Goal: Task Accomplishment & Management: Manage account settings

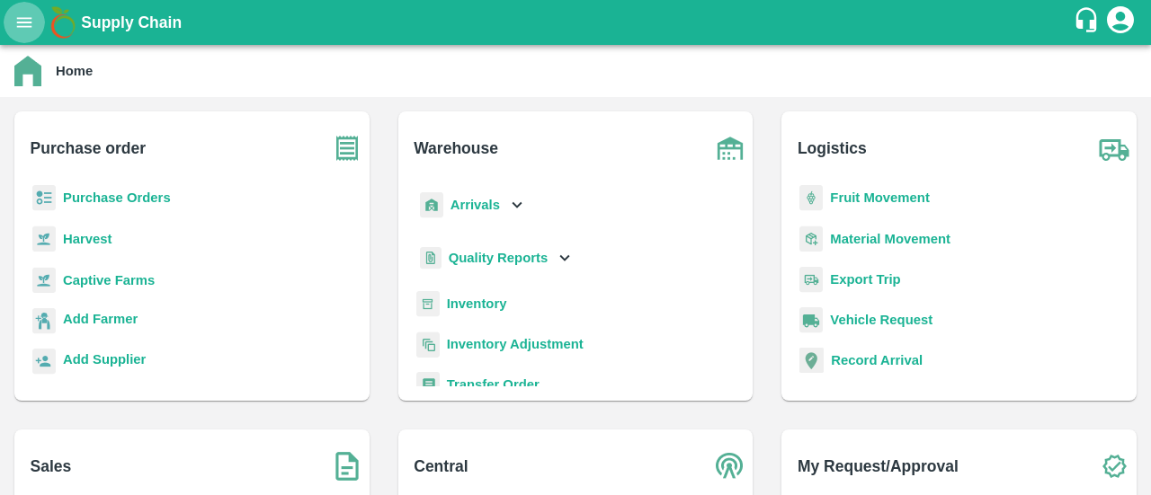
click at [20, 13] on icon "open drawer" at bounding box center [24, 23] width 20 height 20
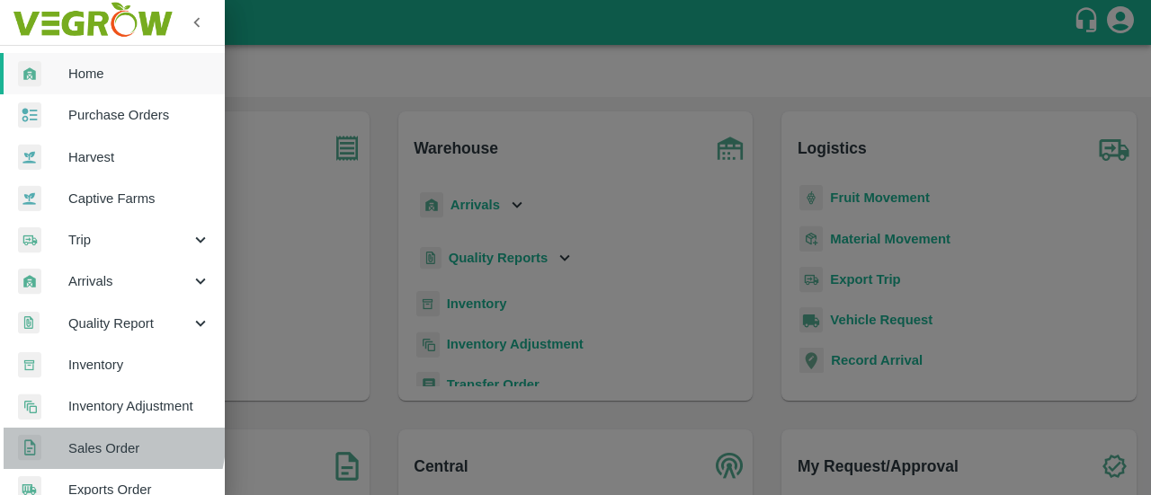
click at [58, 432] on link "Sales Order" at bounding box center [112, 448] width 225 height 41
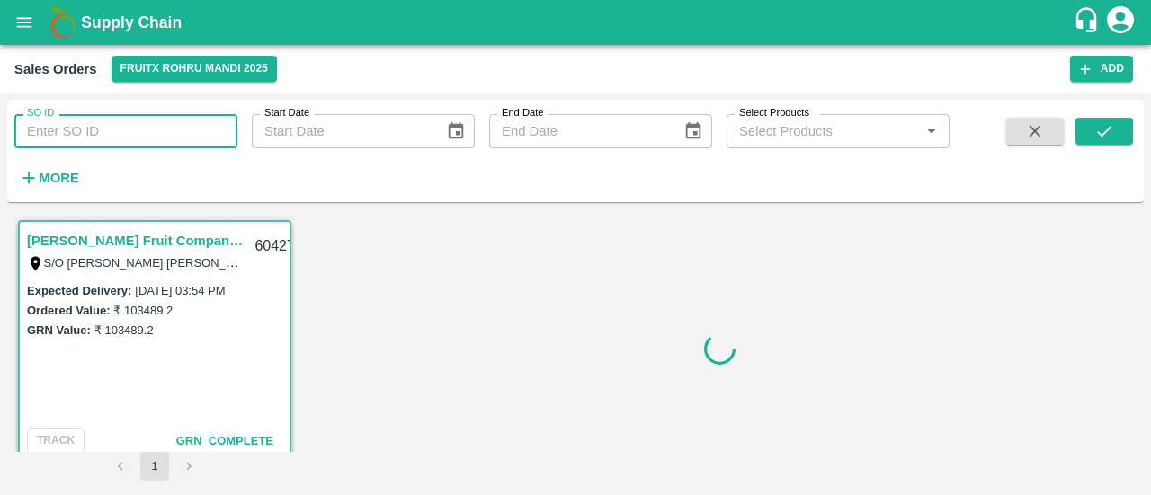
click at [106, 132] on input "SO ID" at bounding box center [125, 131] width 223 height 34
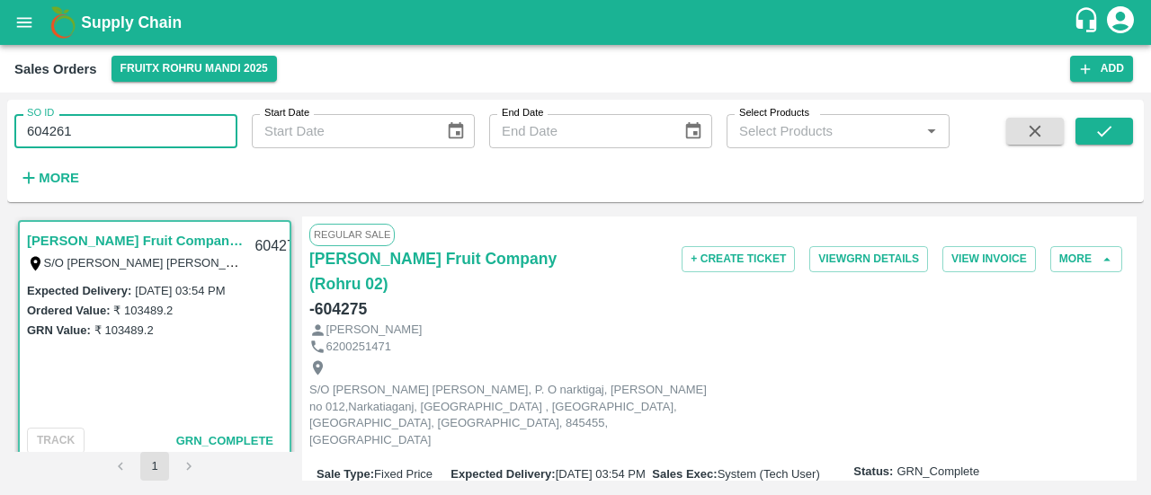
type input "604261"
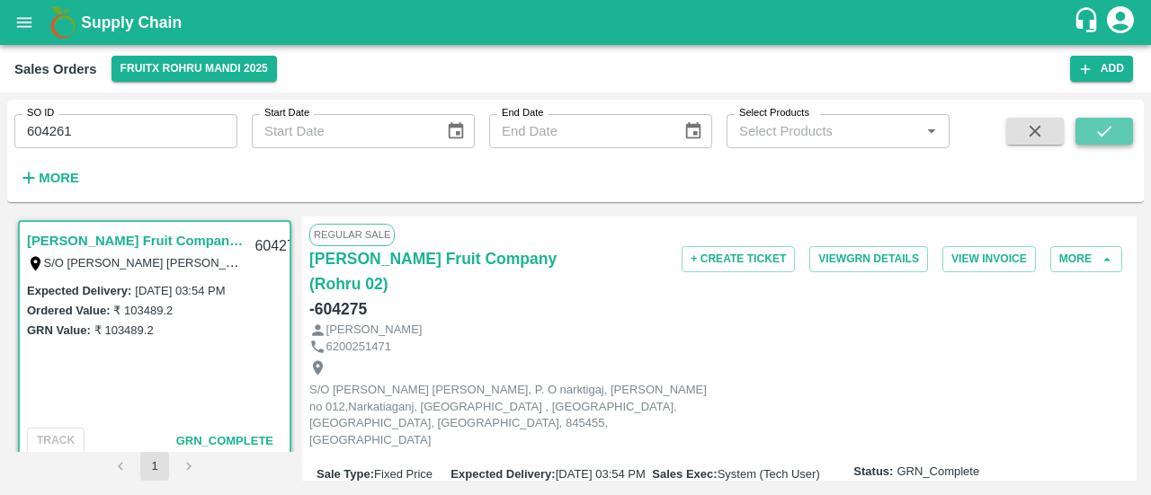
click at [1090, 145] on button "submit" at bounding box center [1104, 131] width 58 height 27
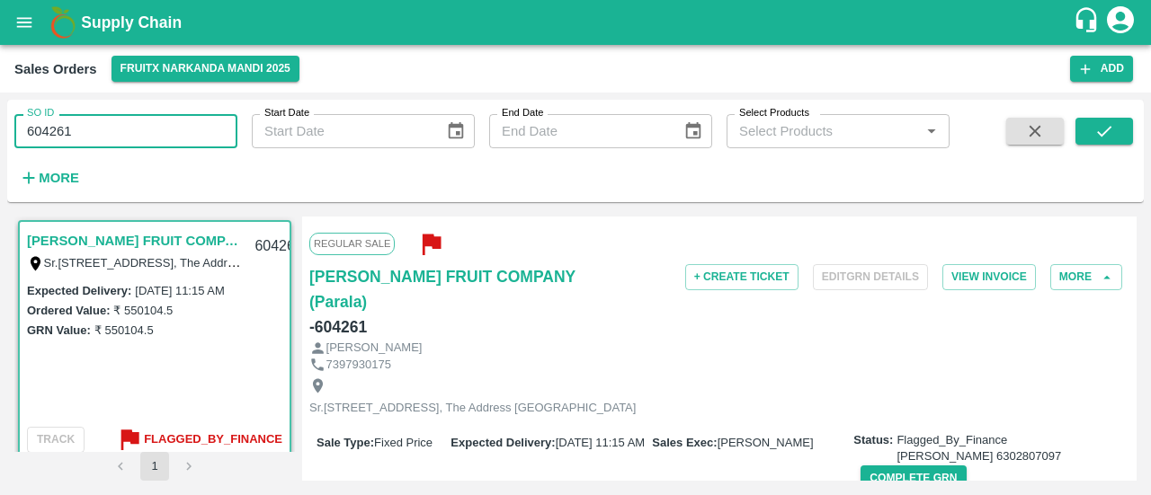
drag, startPoint x: 110, startPoint y: 125, endPoint x: 0, endPoint y: 127, distance: 109.7
click at [0, 127] on div "SO ID 604261 SO ID Start Date Start Date End Date End Date Select Products Sele…" at bounding box center [575, 294] width 1151 height 403
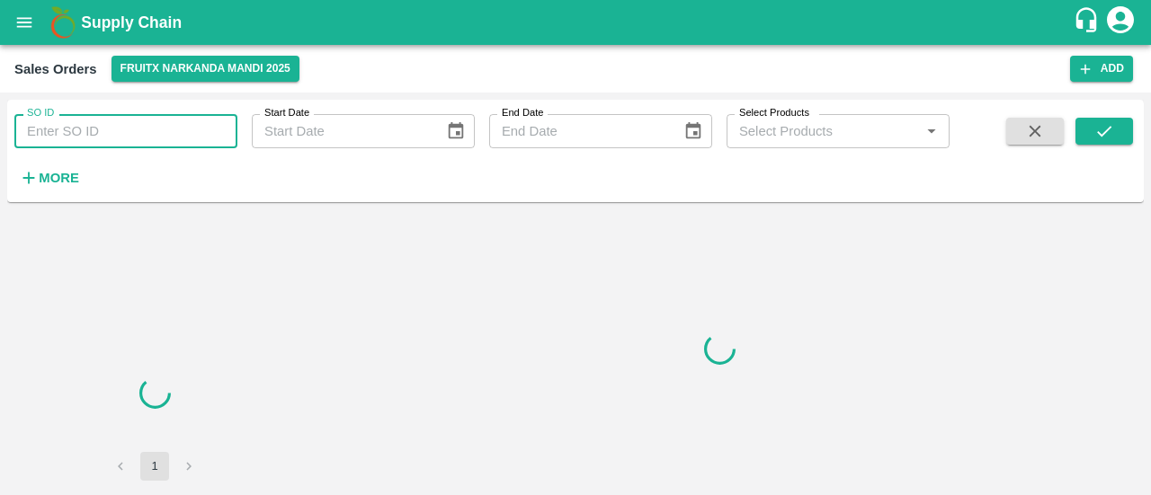
click at [53, 132] on input "SO ID" at bounding box center [125, 131] width 223 height 34
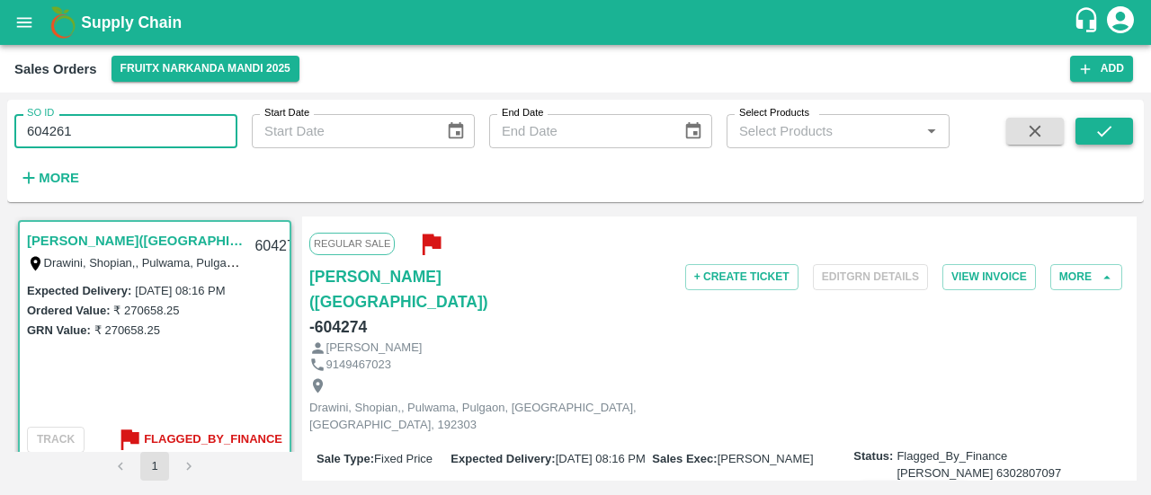
type input "604261"
click at [1106, 120] on button "submit" at bounding box center [1104, 131] width 58 height 27
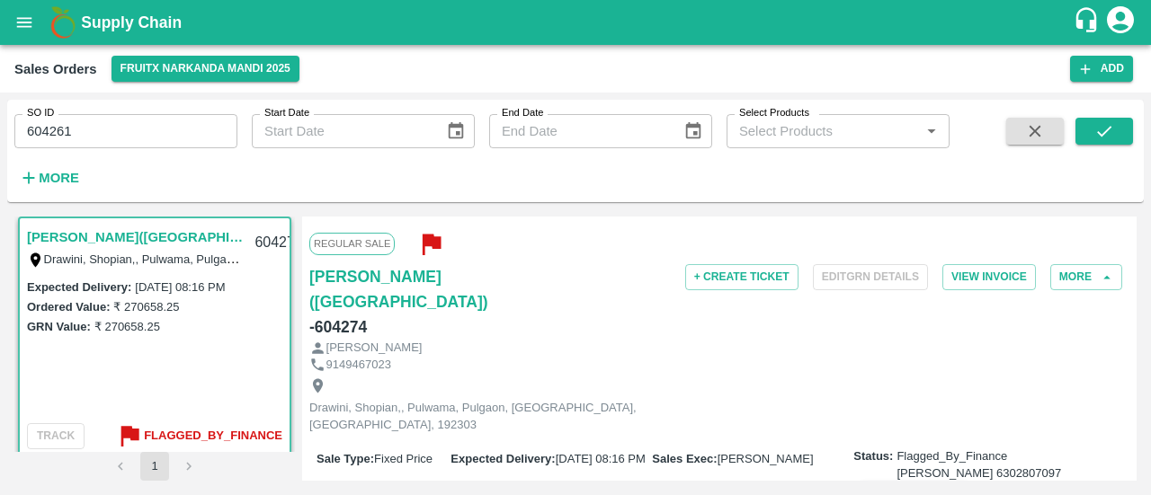
click at [157, 233] on link "[PERSON_NAME]([GEOGRAPHIC_DATA])" at bounding box center [135, 237] width 217 height 23
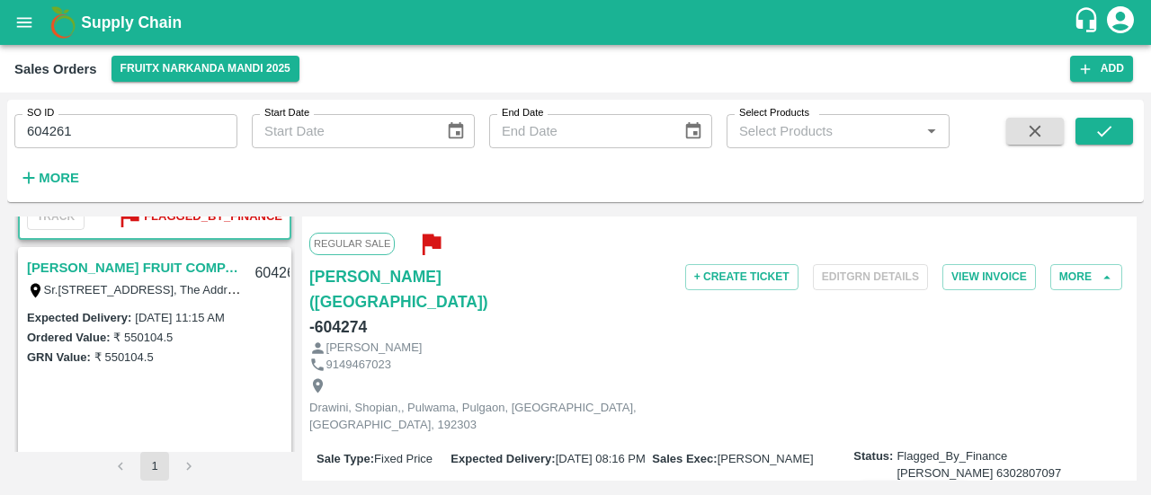
scroll to position [229, 0]
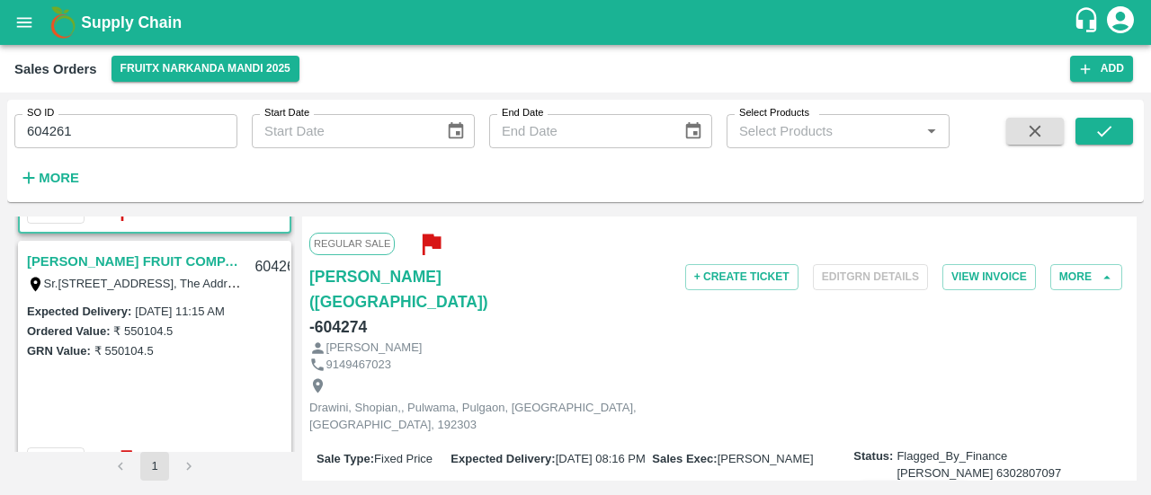
click at [143, 257] on link "[PERSON_NAME] FRUIT COMPANY (Parala)" at bounding box center [135, 261] width 217 height 23
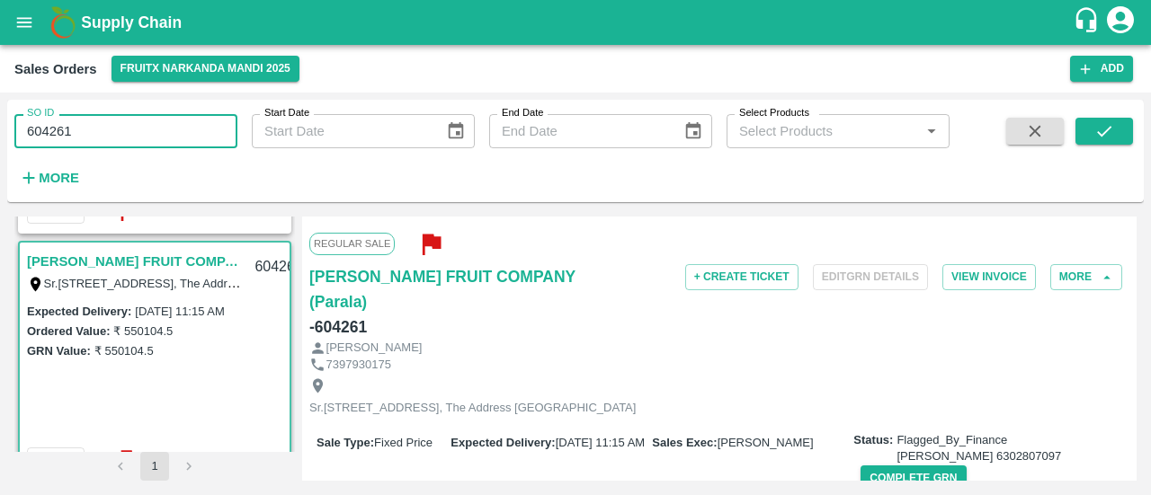
click at [102, 125] on input "604261" at bounding box center [125, 131] width 223 height 34
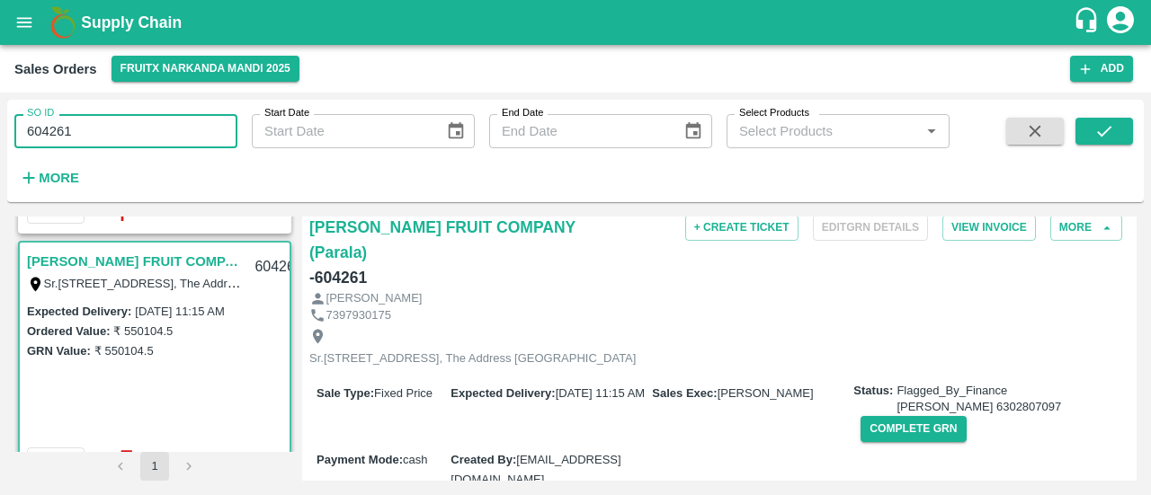
scroll to position [50, 0]
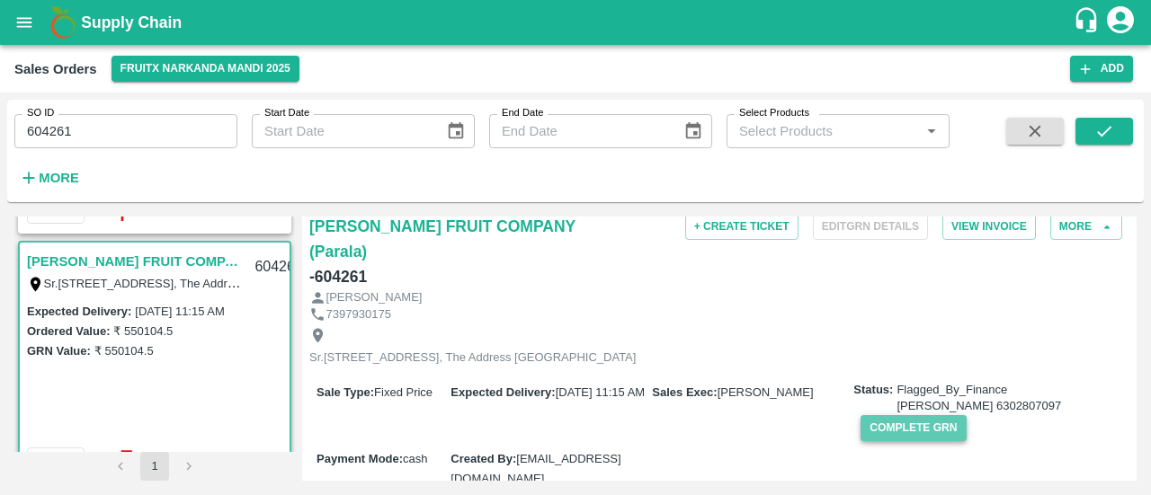
click at [902, 419] on button "Complete GRN" at bounding box center [912, 428] width 105 height 26
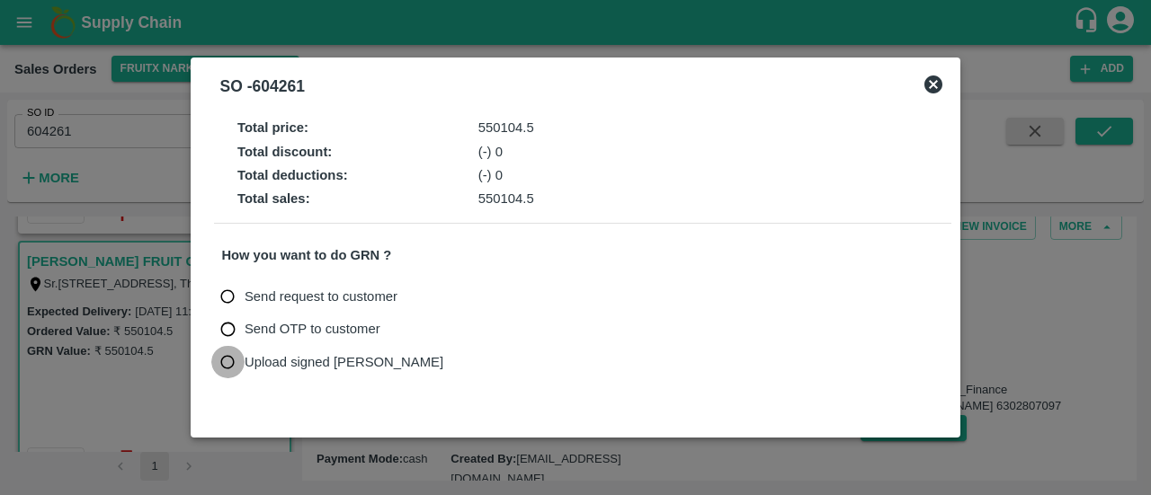
click at [228, 360] on input "Upload signed [PERSON_NAME]" at bounding box center [227, 362] width 33 height 33
radio input "true"
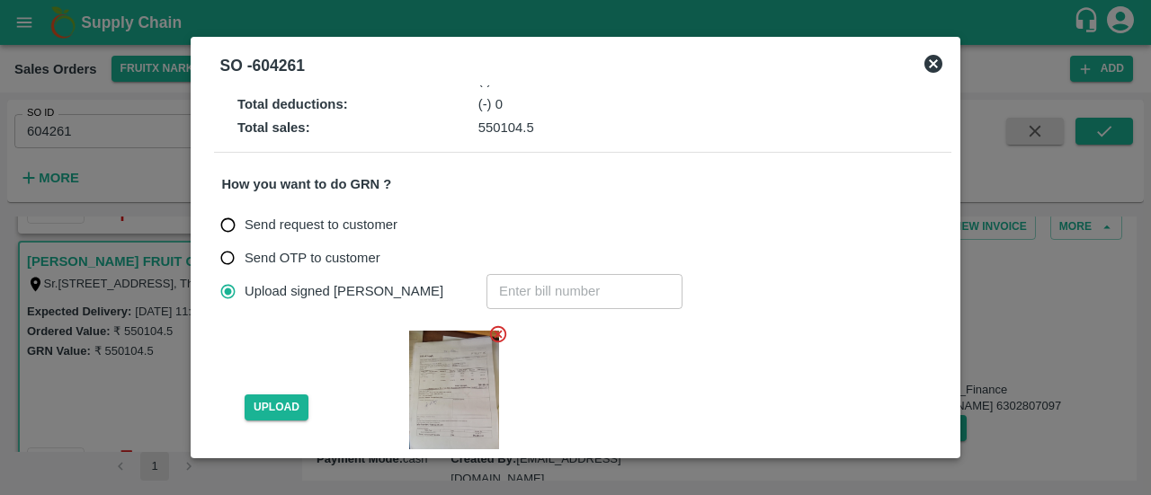
scroll to position [56, 0]
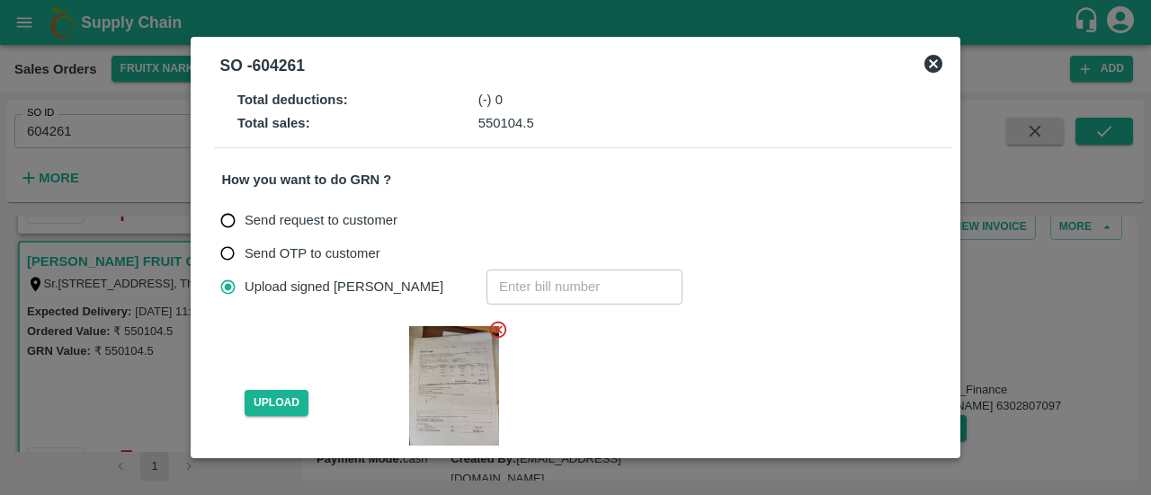
click at [490, 330] on icon at bounding box center [498, 329] width 17 height 17
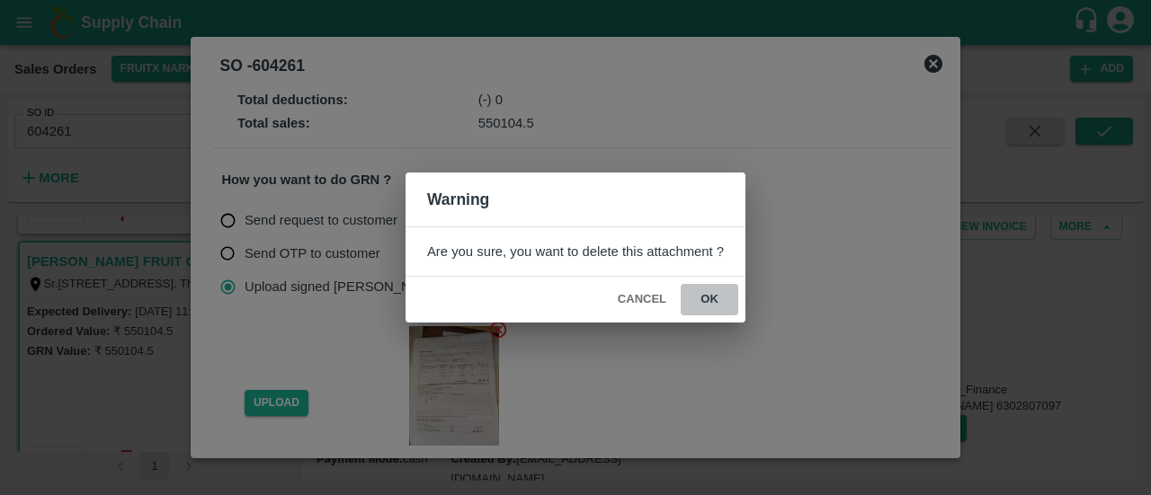
click at [719, 291] on button "ok" at bounding box center [709, 299] width 58 height 31
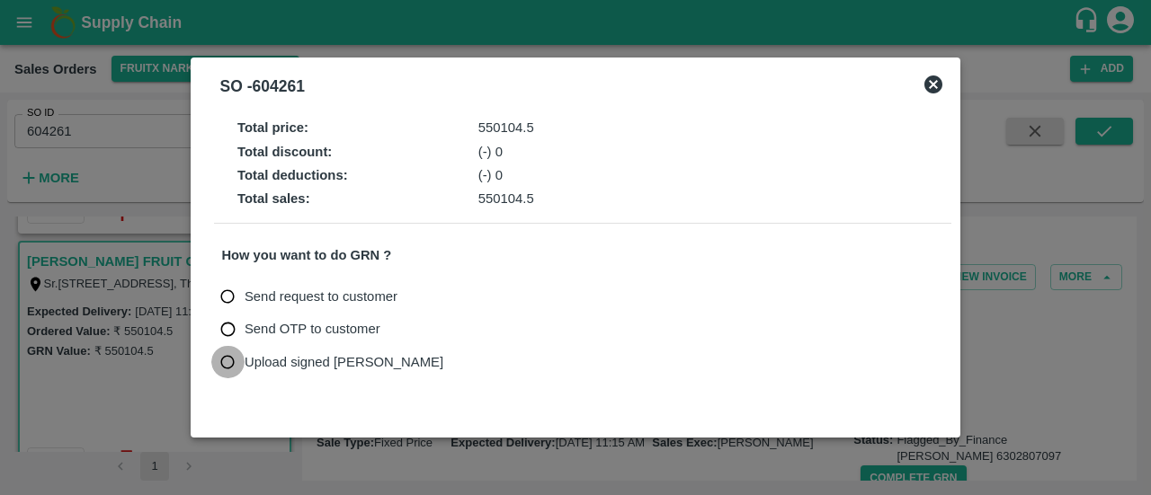
click at [225, 362] on input "Upload signed [PERSON_NAME]" at bounding box center [227, 362] width 33 height 33
radio input "true"
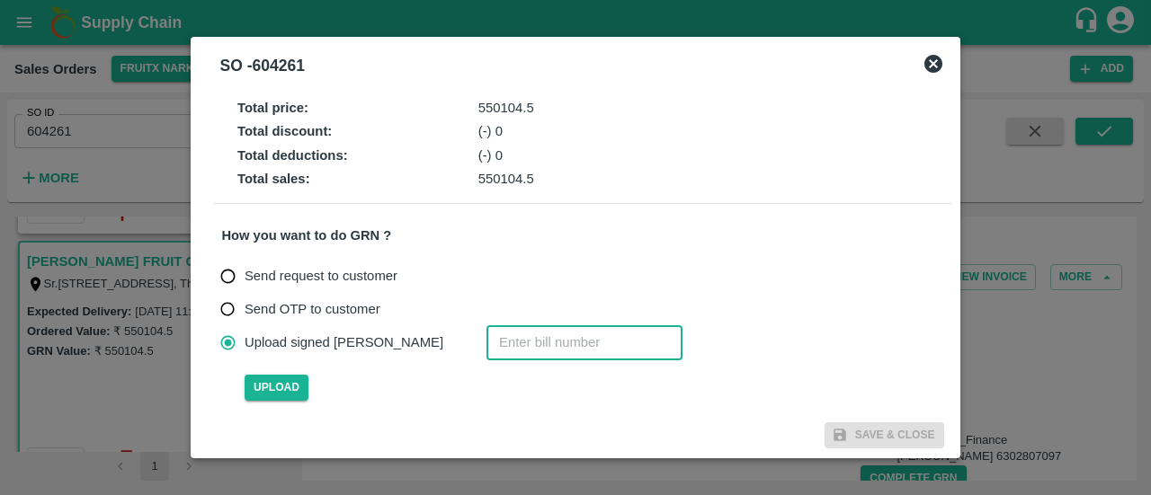
click at [486, 342] on input "number" at bounding box center [584, 342] width 196 height 34
paste input "604261"
type input "604261"
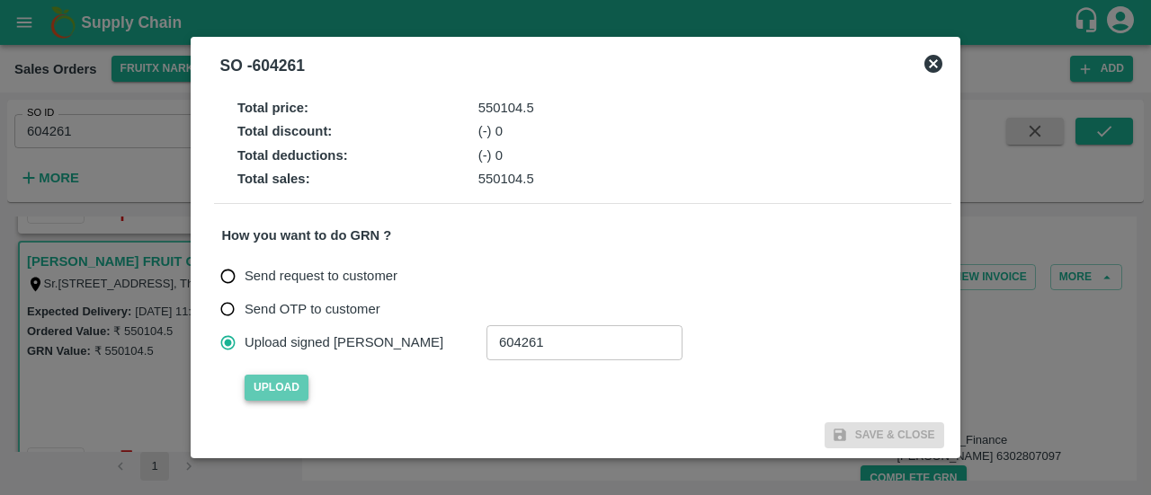
click at [276, 387] on span "Upload" at bounding box center [276, 388] width 64 height 26
click at [0, 0] on input "Upload" at bounding box center [0, 0] width 0 height 0
click at [288, 384] on span "Upload" at bounding box center [276, 388] width 64 height 26
click at [0, 0] on input "Upload" at bounding box center [0, 0] width 0 height 0
click at [270, 383] on span "Upload" at bounding box center [276, 388] width 64 height 26
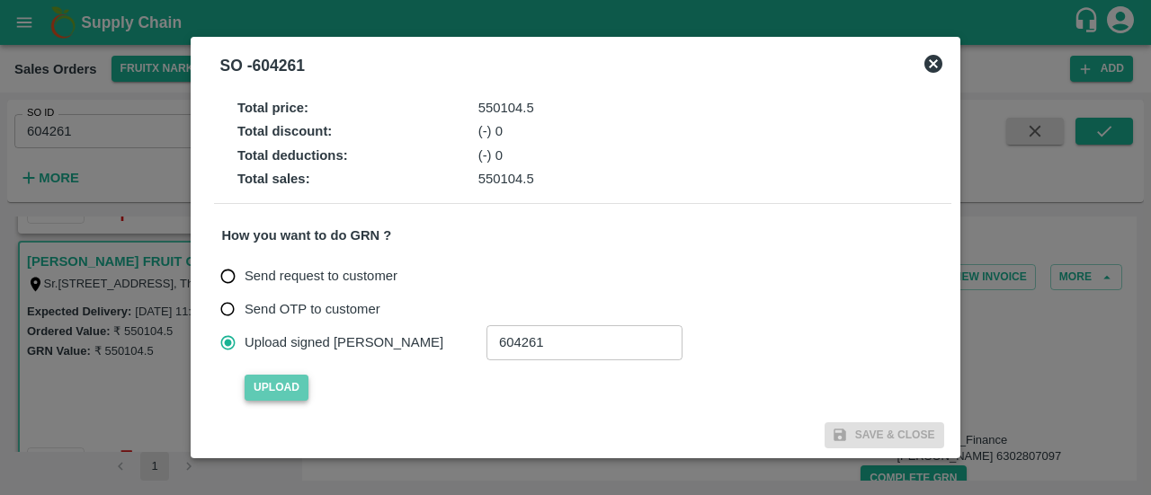
click at [0, 0] on input "Upload" at bounding box center [0, 0] width 0 height 0
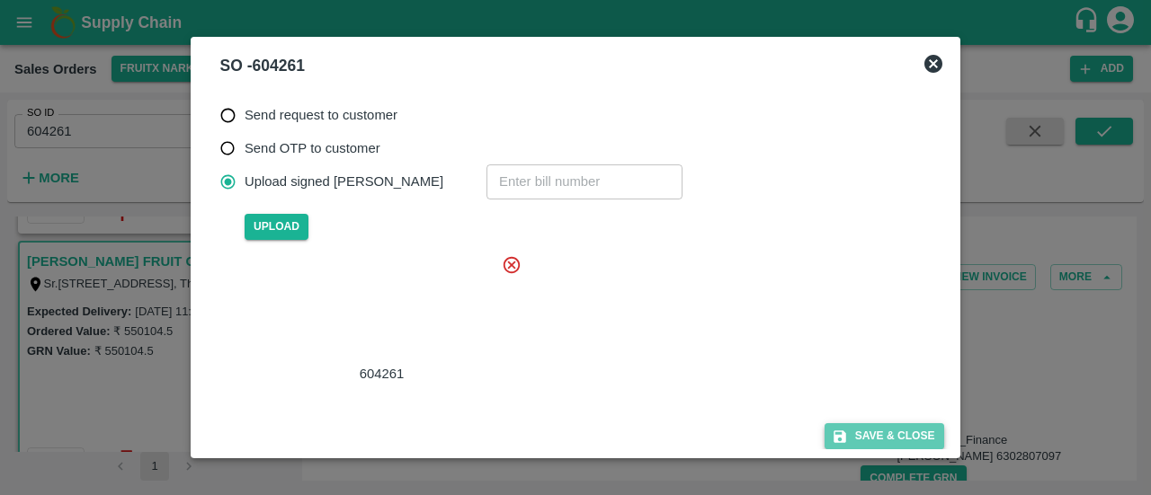
click at [876, 429] on button "Save & Close" at bounding box center [884, 436] width 120 height 26
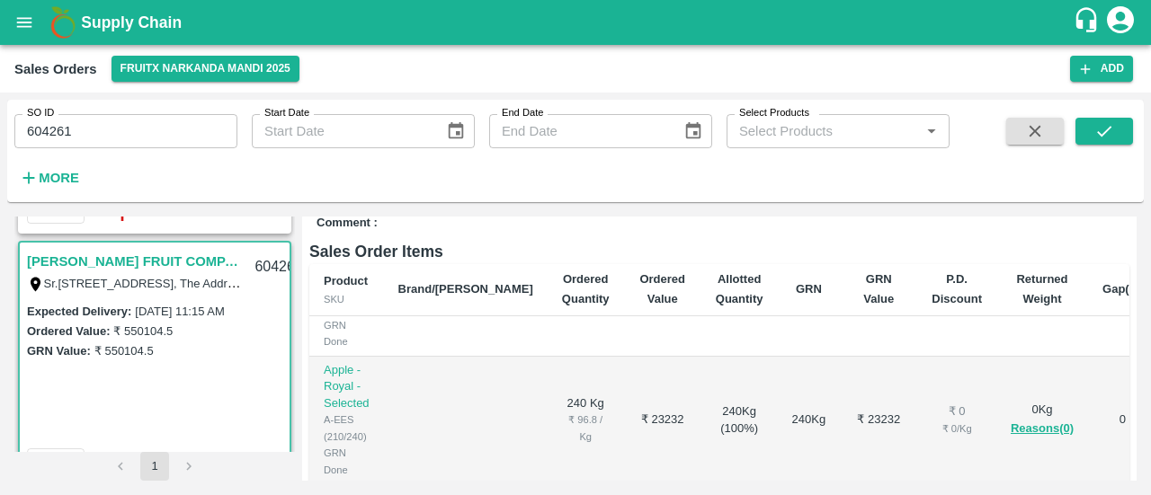
scroll to position [0, 0]
